Goal: Task Accomplishment & Management: Use online tool/utility

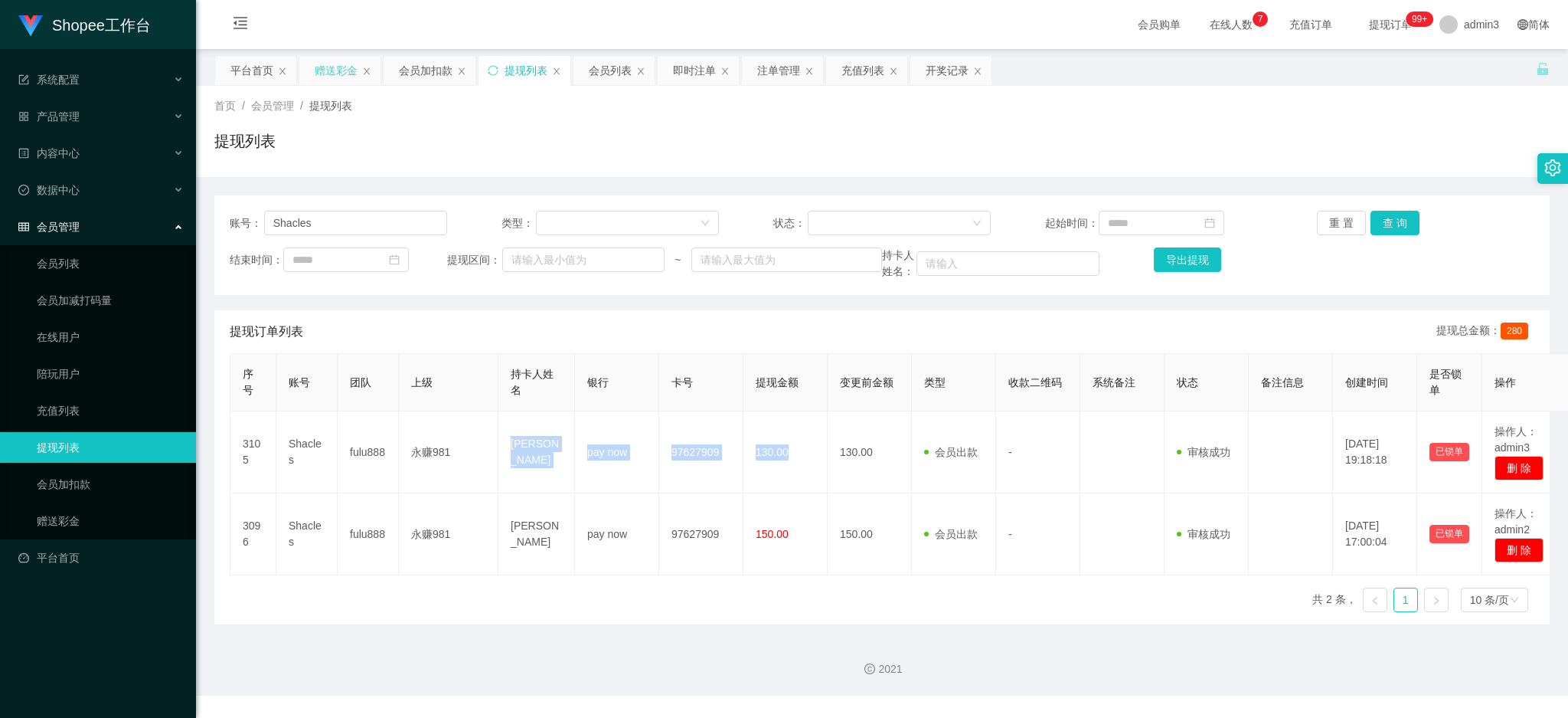
click at [327, 72] on div "赠送彩金" at bounding box center [336, 71] width 43 height 29
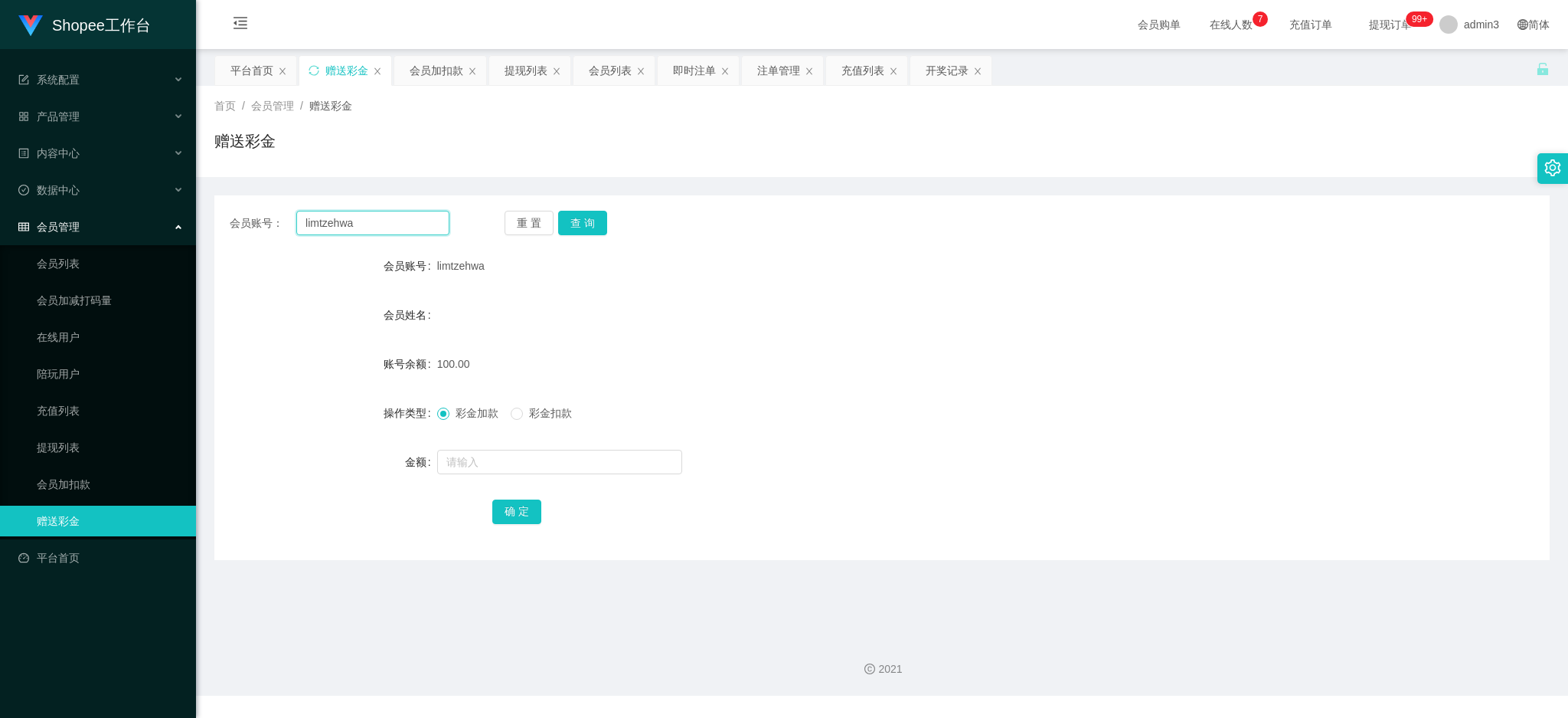
click at [317, 214] on input "limtzehwa" at bounding box center [372, 223] width 153 height 24
paste input "Chiewpng88"
type input "Chiewpng88"
click at [589, 224] on button "查 询" at bounding box center [583, 223] width 49 height 24
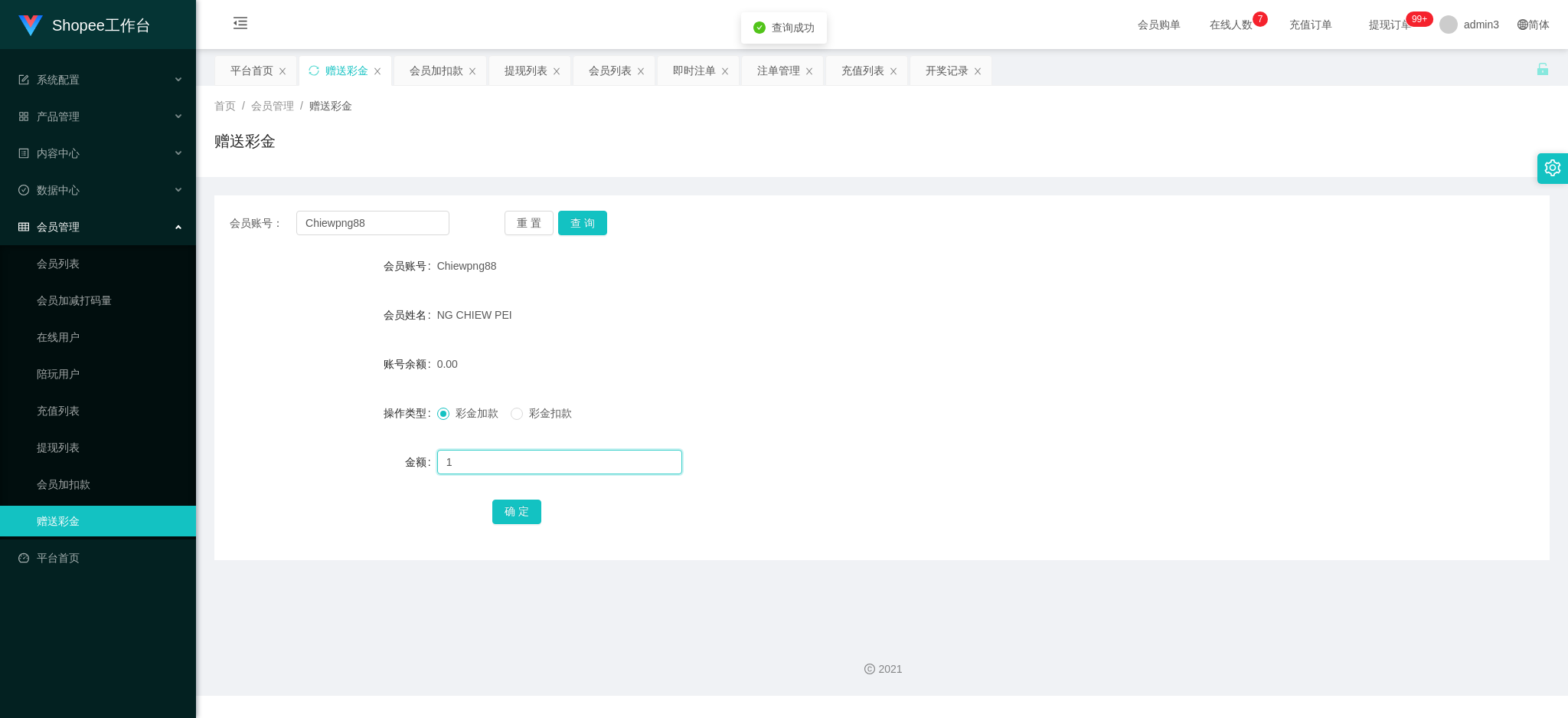
click at [483, 462] on input "1" at bounding box center [559, 462] width 245 height 24
type input "15"
click at [506, 513] on button "确 定" at bounding box center [517, 512] width 49 height 24
